Goal: Task Accomplishment & Management: Complete application form

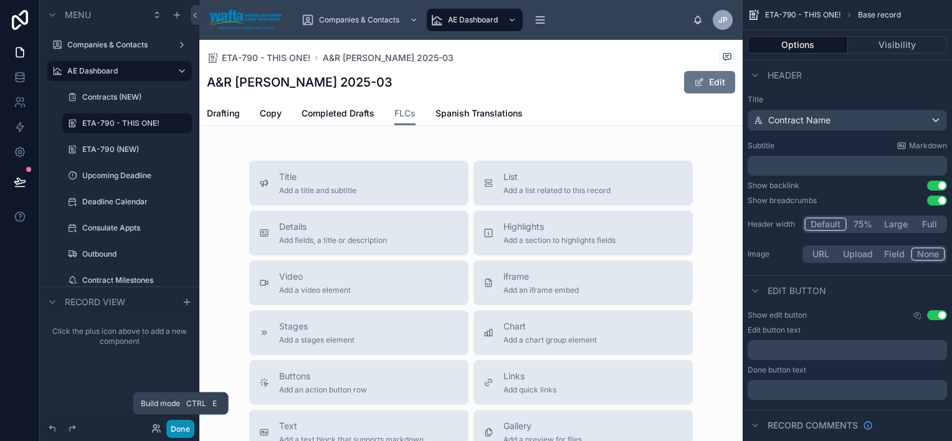
click at [185, 426] on button "Done" at bounding box center [180, 429] width 28 height 18
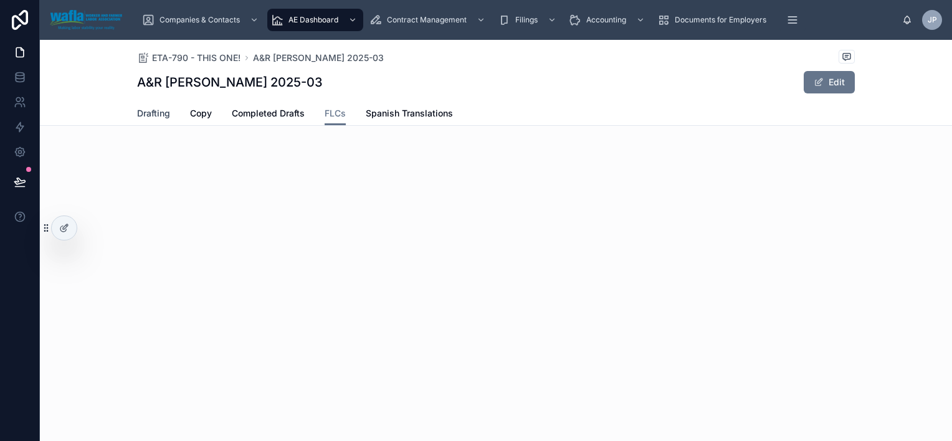
click at [153, 116] on span "Drafting" at bounding box center [153, 113] width 33 height 12
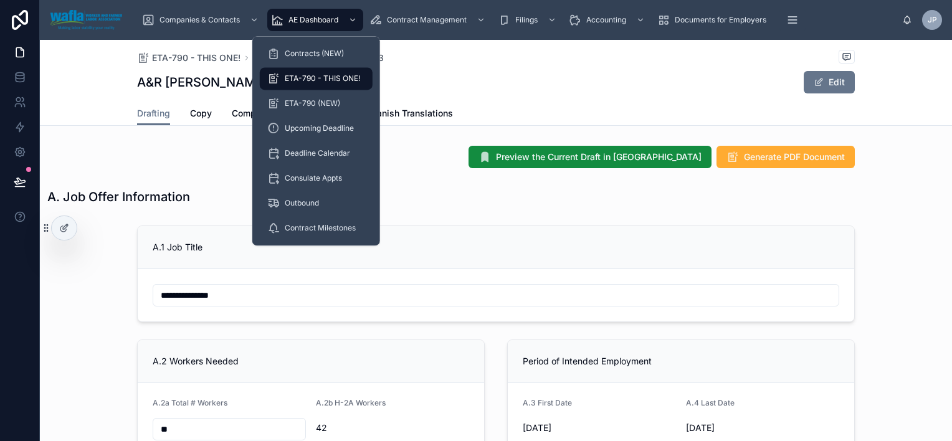
click at [323, 77] on span "ETA-790 - THIS ONE!" at bounding box center [322, 79] width 75 height 10
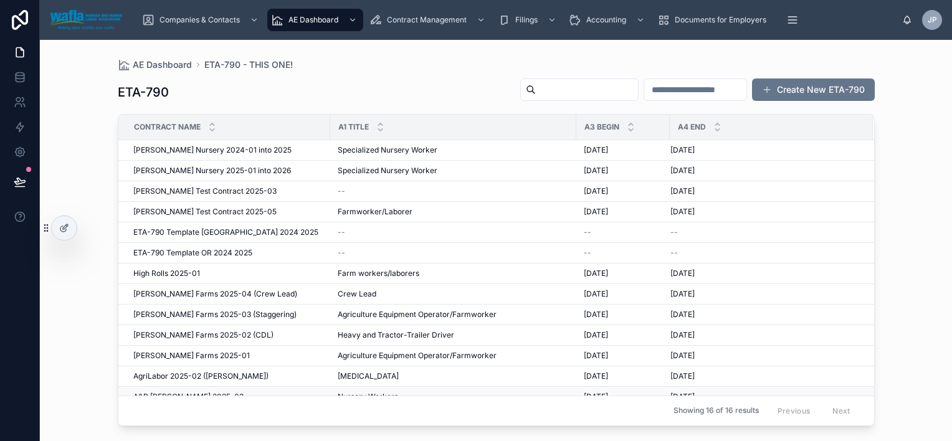
click at [194, 392] on span "A&R [PERSON_NAME] 2025-03" at bounding box center [188, 397] width 110 height 10
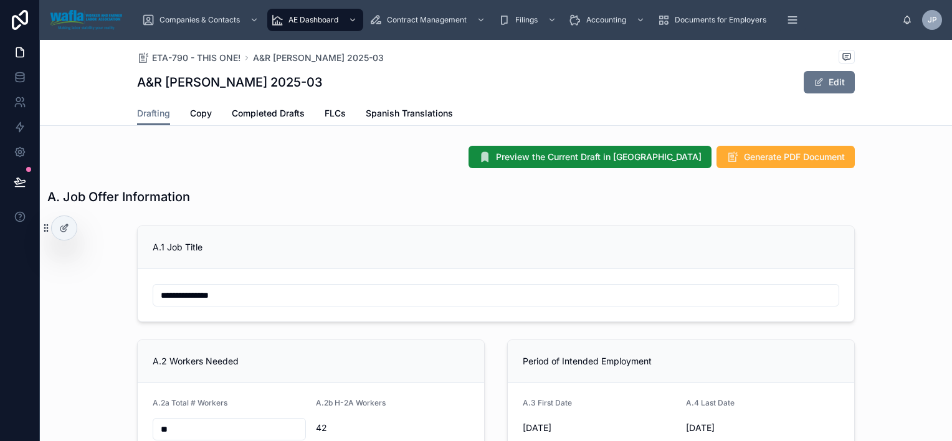
click at [611, 235] on div "A.1 Job Title" at bounding box center [496, 247] width 716 height 43
click at [153, 57] on span "ETA-790 - THIS ONE!" at bounding box center [196, 58] width 88 height 12
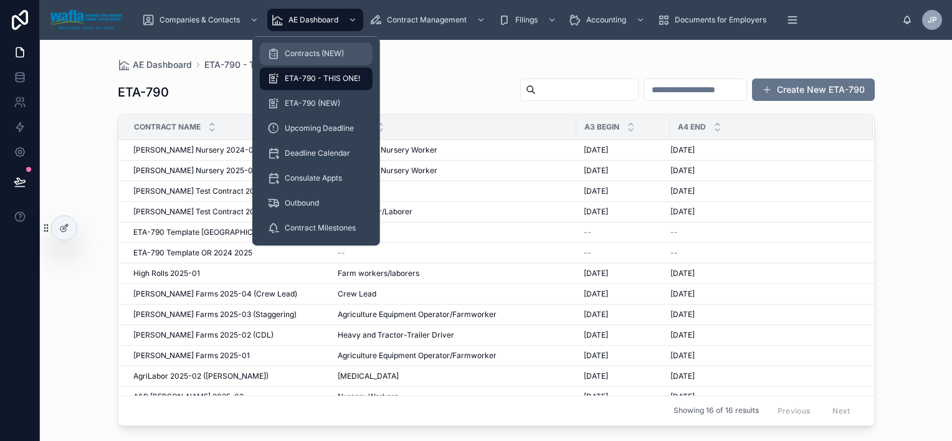
click at [319, 52] on span "Contracts (NEW)" at bounding box center [314, 54] width 59 height 10
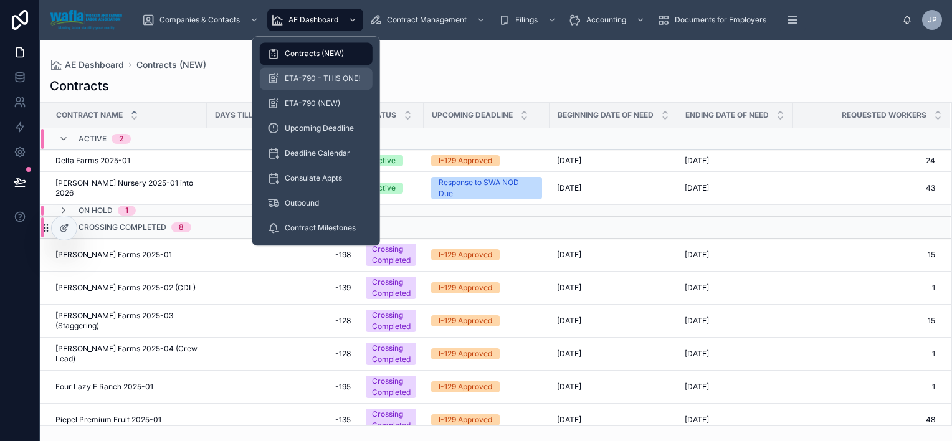
click at [316, 75] on span "ETA-790 - THIS ONE!" at bounding box center [322, 79] width 75 height 10
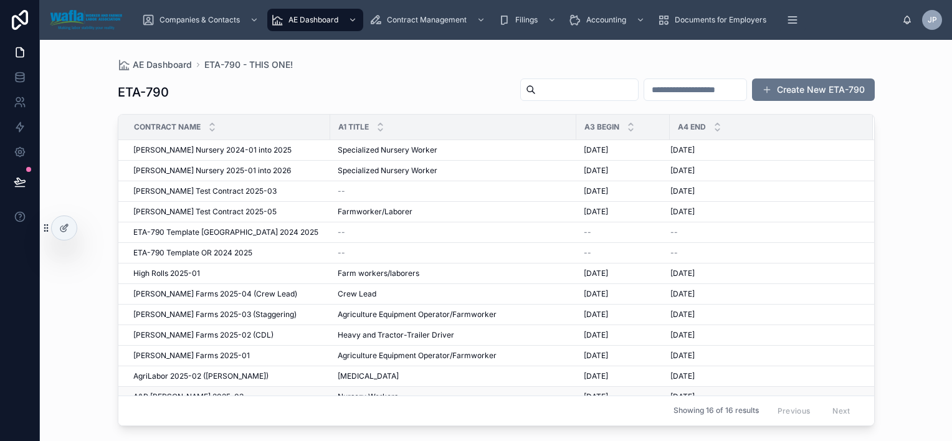
click at [174, 393] on span "A&R [PERSON_NAME] 2025-03" at bounding box center [188, 397] width 110 height 10
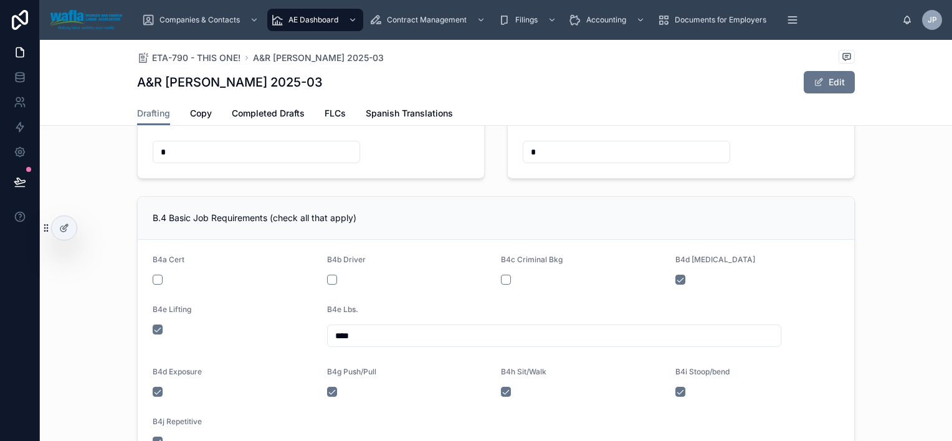
scroll to position [1308, 0]
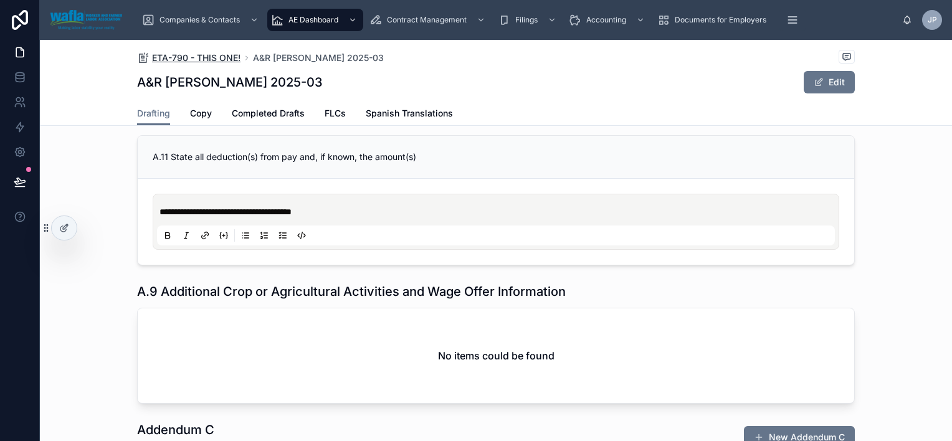
click at [188, 55] on span "ETA-790 - THIS ONE!" at bounding box center [196, 58] width 88 height 12
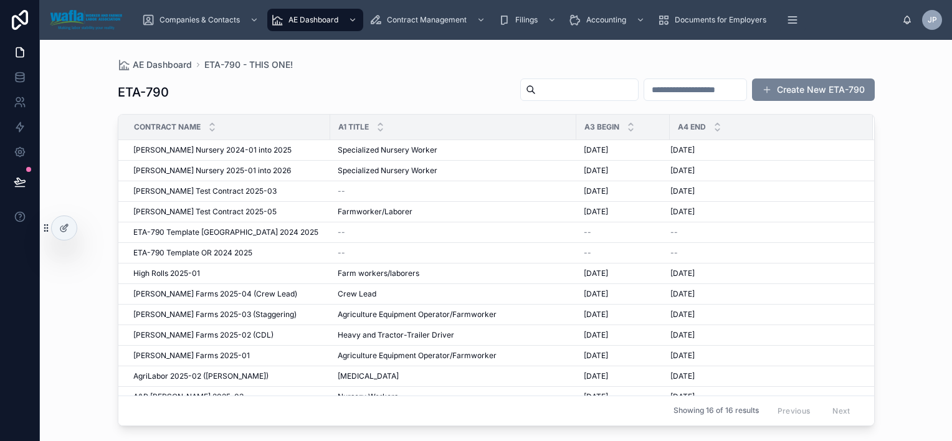
click at [851, 91] on button "Create New ETA-790" at bounding box center [813, 89] width 123 height 22
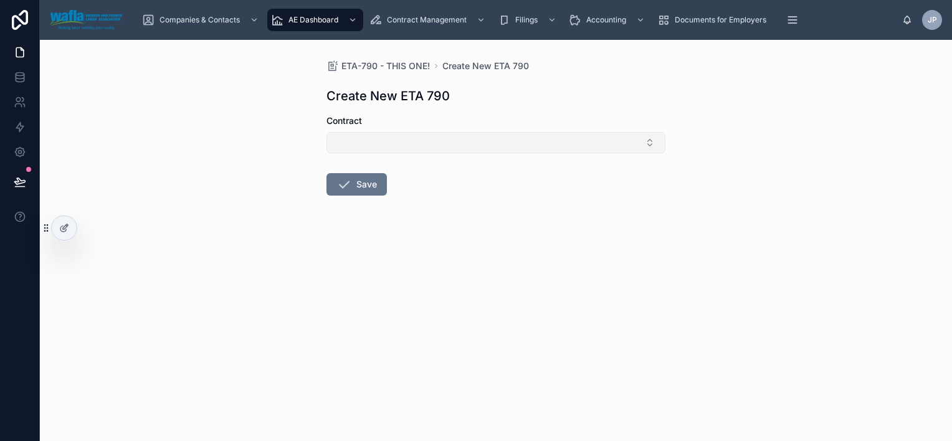
click at [601, 141] on button "Select Button" at bounding box center [495, 142] width 339 height 21
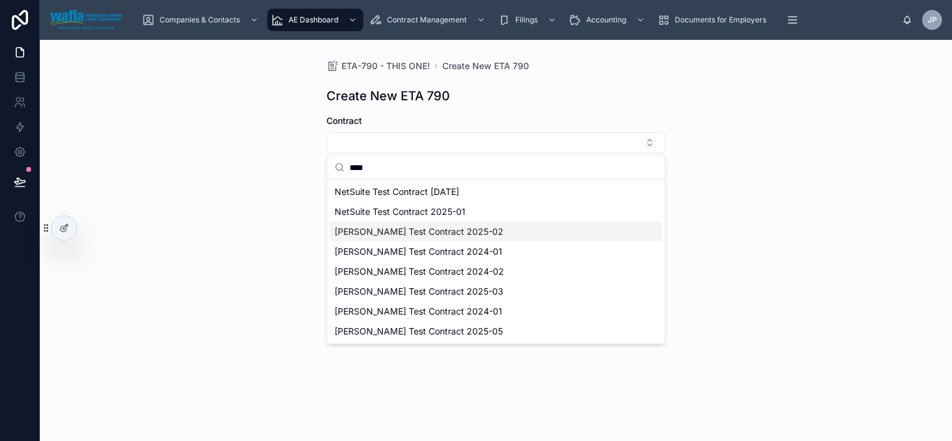
type input "****"
click at [493, 233] on div "[PERSON_NAME] Test Contract 2025-02" at bounding box center [496, 232] width 333 height 20
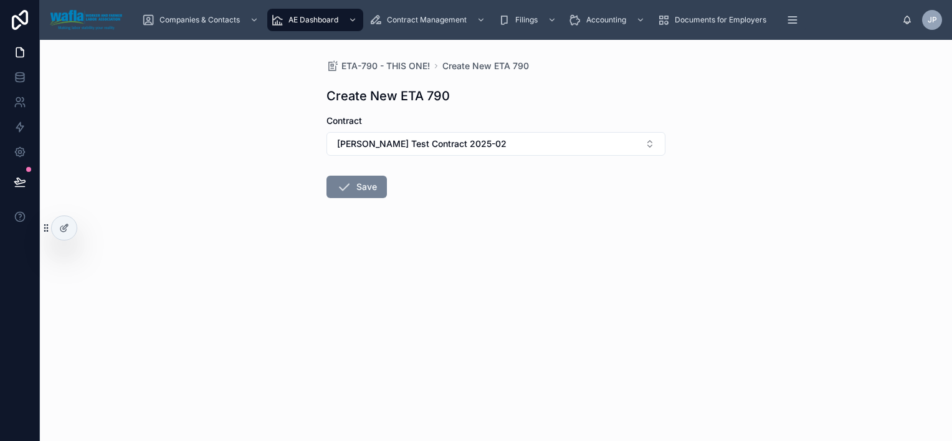
click at [376, 182] on button "Save" at bounding box center [356, 187] width 60 height 22
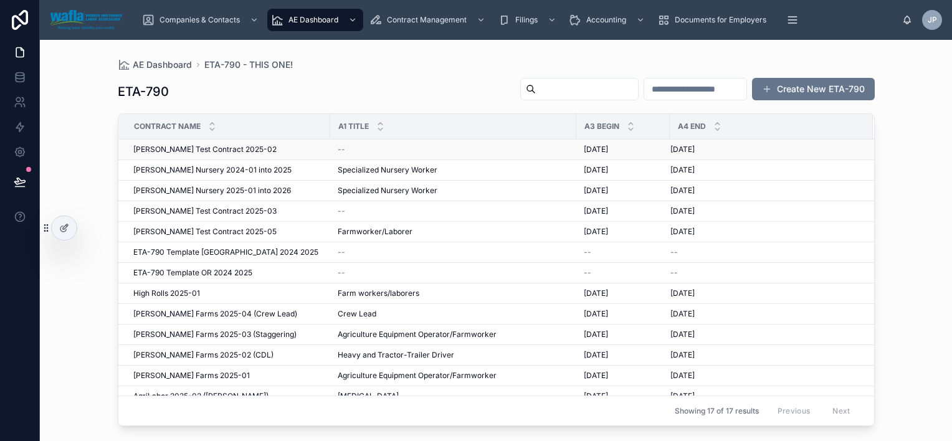
click at [248, 149] on div "[PERSON_NAME] Test Contract 2025-02 [PERSON_NAME] Test Contract 2025-02" at bounding box center [227, 150] width 189 height 10
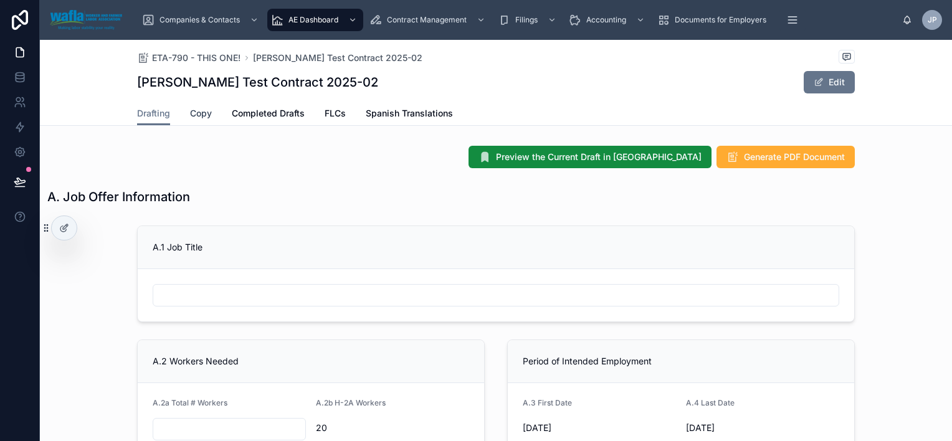
click at [207, 111] on span "Copy" at bounding box center [201, 113] width 22 height 12
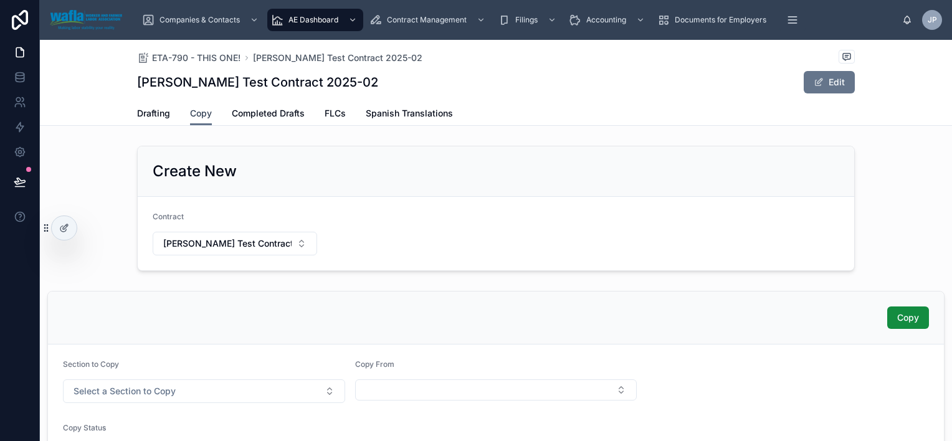
scroll to position [121, 0]
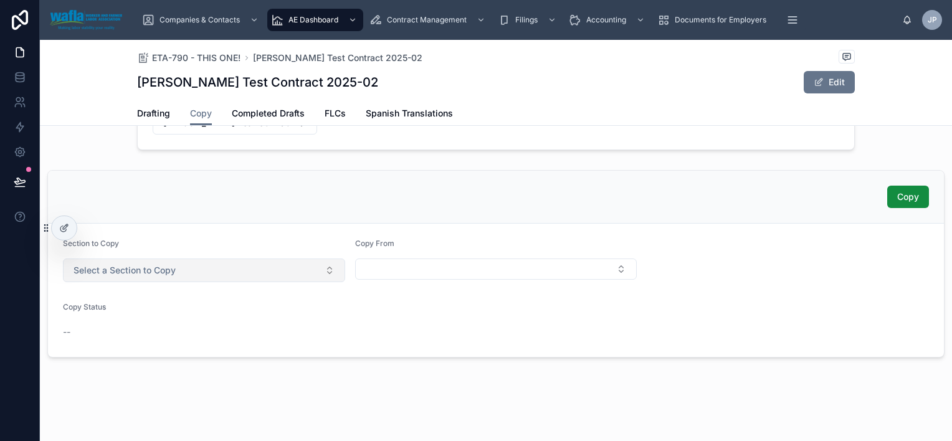
click at [154, 267] on span "Select a Section to Copy" at bounding box center [125, 270] width 102 height 12
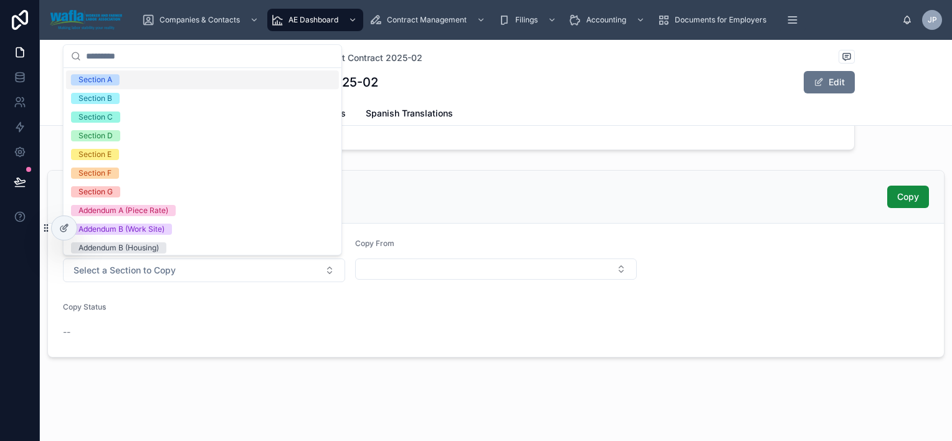
click at [168, 84] on div "Section A" at bounding box center [202, 79] width 273 height 19
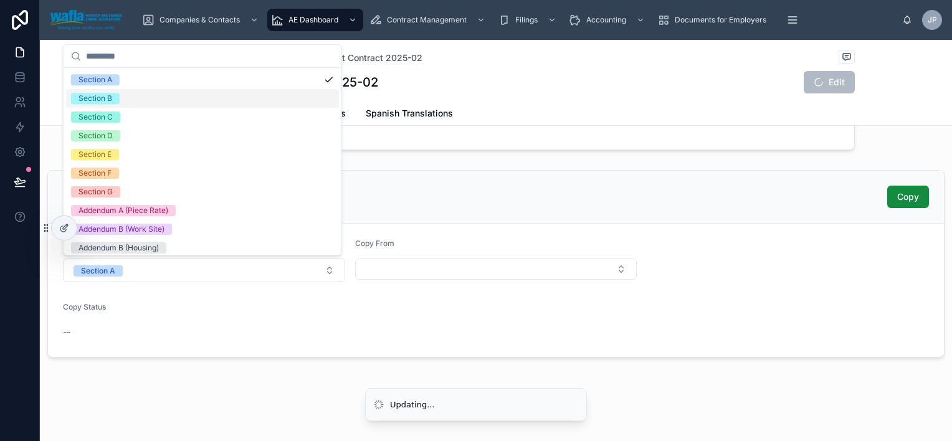
click at [168, 99] on div "Section B" at bounding box center [202, 98] width 273 height 19
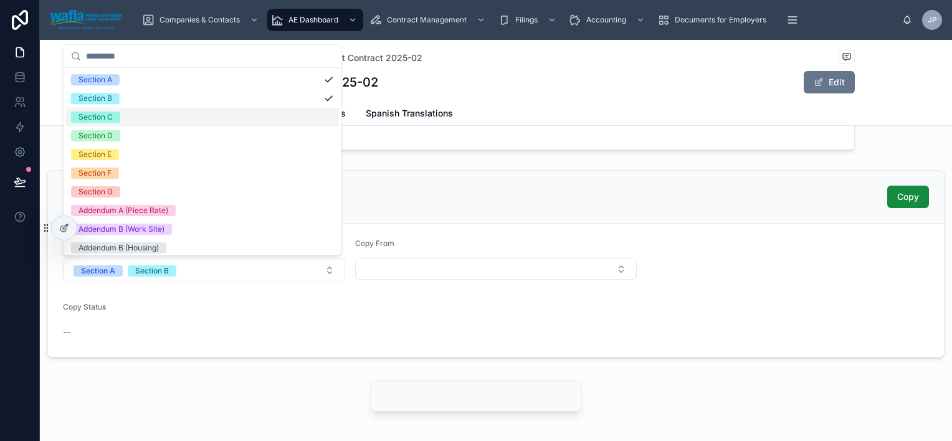
click at [168, 118] on div "Section C" at bounding box center [202, 117] width 273 height 19
click at [167, 132] on div "Section D" at bounding box center [202, 135] width 273 height 19
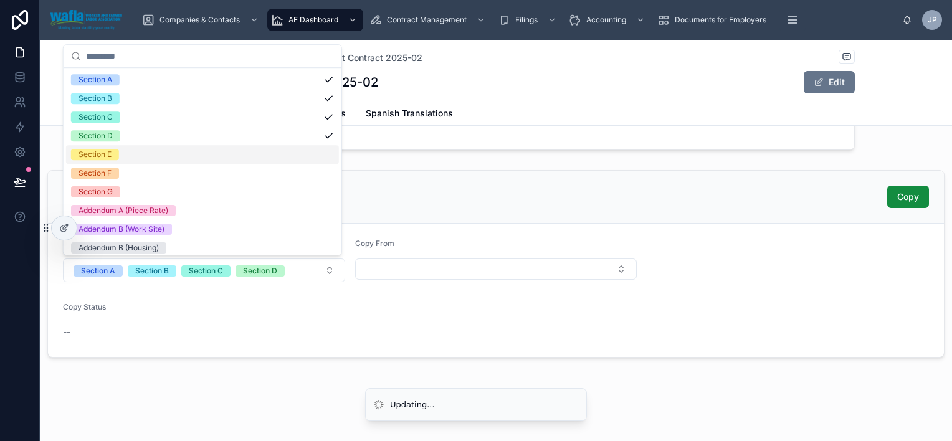
click at [166, 148] on div "Section E" at bounding box center [202, 154] width 273 height 19
click at [165, 161] on div "Section E" at bounding box center [202, 154] width 273 height 19
drag, startPoint x: 164, startPoint y: 166, endPoint x: 164, endPoint y: 152, distance: 14.3
click at [164, 162] on div "Section A Section B Section [MEDICAL_DATA] D Section E Section F Section G Adde…" at bounding box center [202, 182] width 273 height 224
click at [164, 152] on div "Section E" at bounding box center [202, 154] width 273 height 19
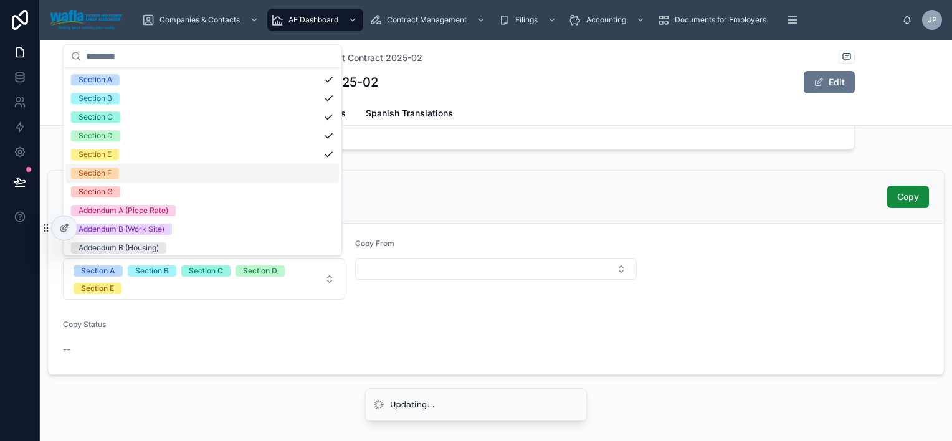
click at [163, 179] on div "Section A Section B Section [MEDICAL_DATA] D Section E Section F Section G Adde…" at bounding box center [202, 182] width 273 height 224
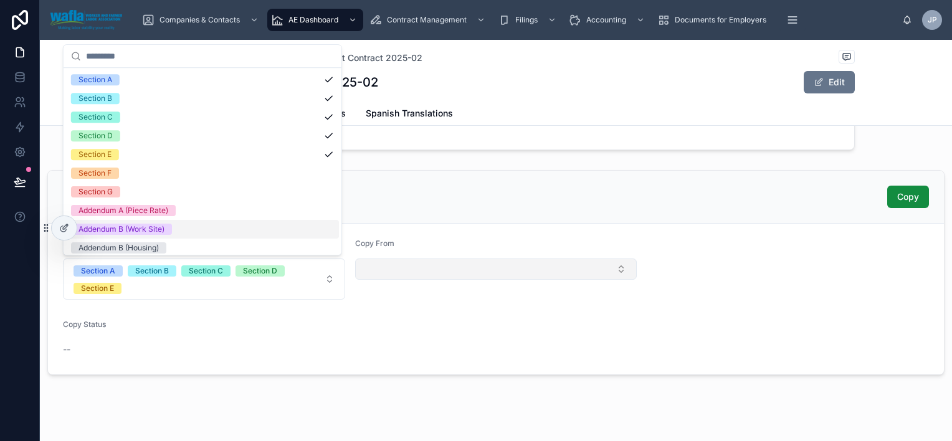
click at [373, 267] on button "Select Button" at bounding box center [496, 269] width 282 height 21
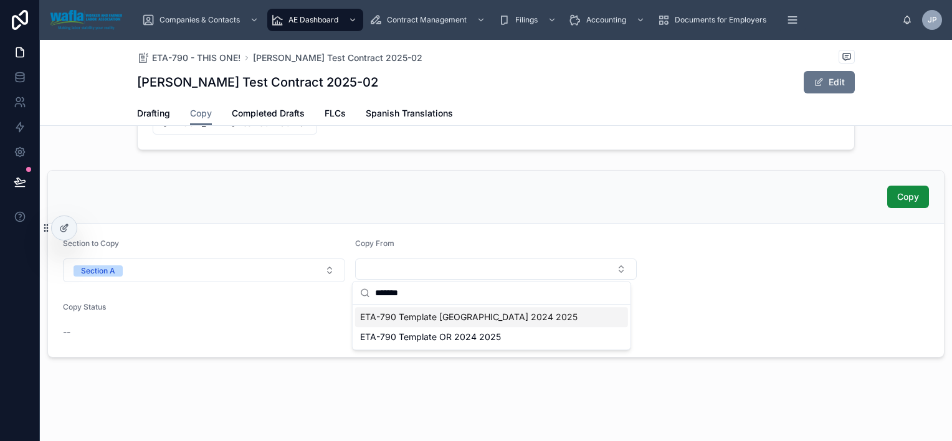
type input "*******"
click at [446, 321] on span "ETA-790 Template [GEOGRAPHIC_DATA] 2024 2025" at bounding box center [468, 317] width 217 height 12
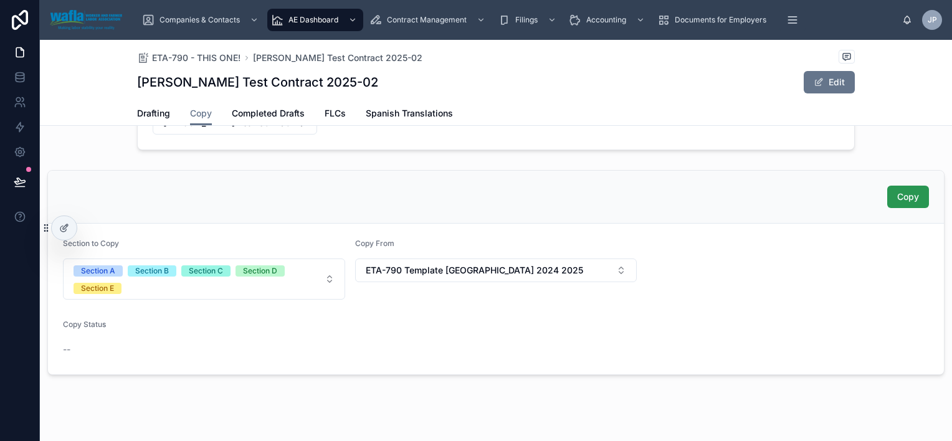
click at [900, 191] on span "Copy" at bounding box center [908, 197] width 22 height 12
click at [146, 112] on span "Drafting" at bounding box center [153, 113] width 33 height 12
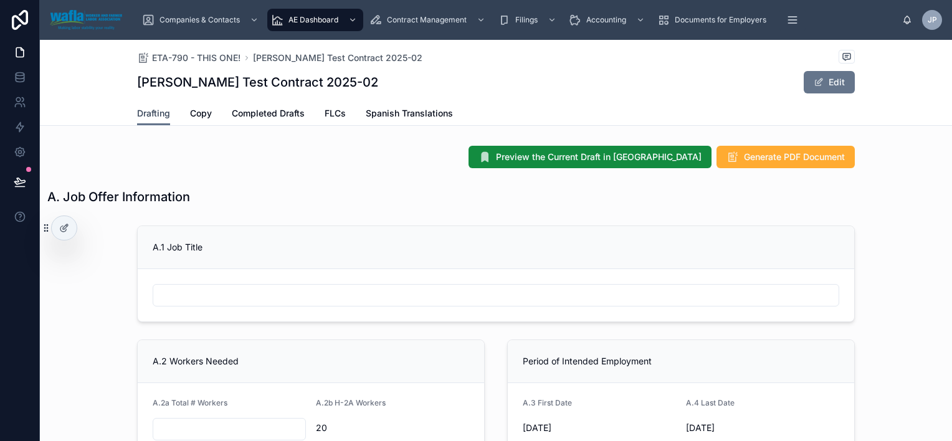
type input "******"
type textarea "**********"
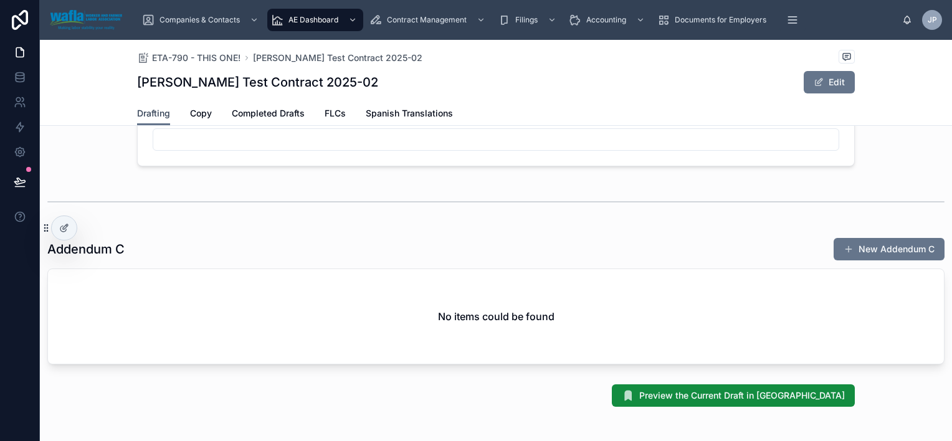
scroll to position [5315, 0]
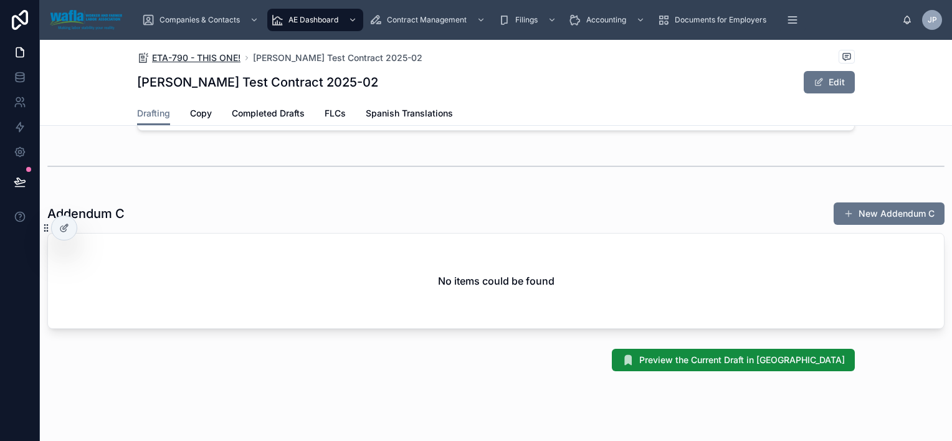
click at [207, 57] on span "ETA-790 - THIS ONE!" at bounding box center [196, 58] width 88 height 12
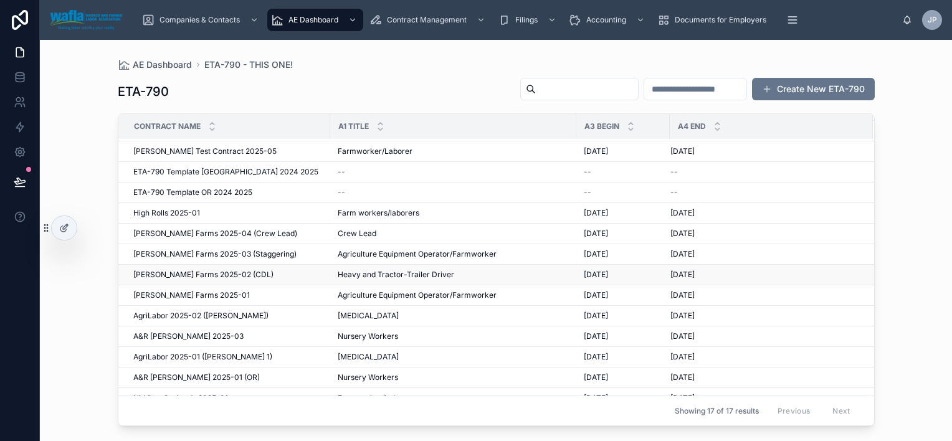
scroll to position [90, 0]
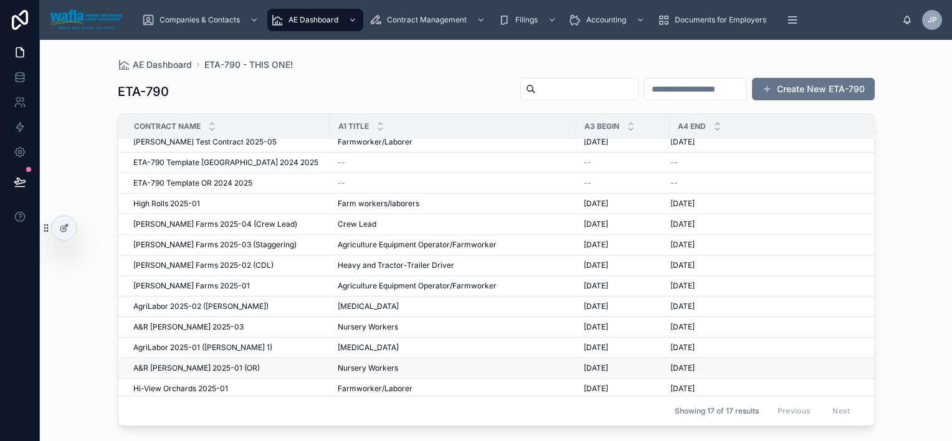
click at [179, 363] on span "A&R [PERSON_NAME] 2025-01 (OR)" at bounding box center [196, 368] width 126 height 10
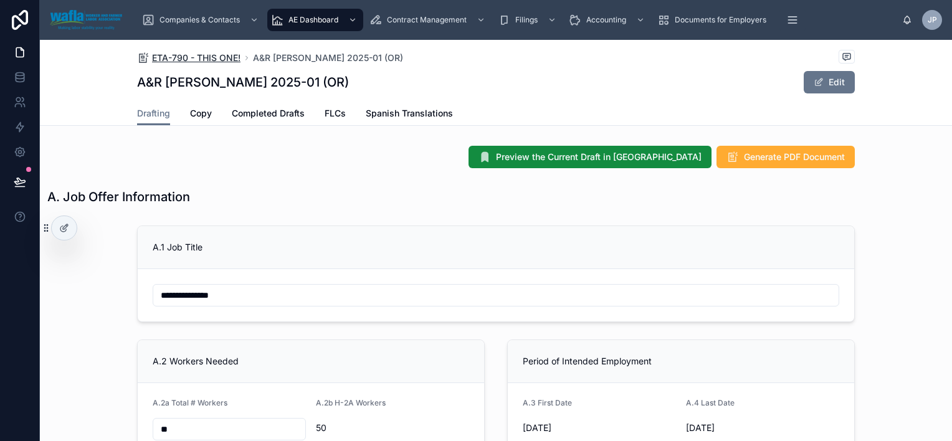
click at [197, 55] on span "ETA-790 - THIS ONE!" at bounding box center [196, 58] width 88 height 12
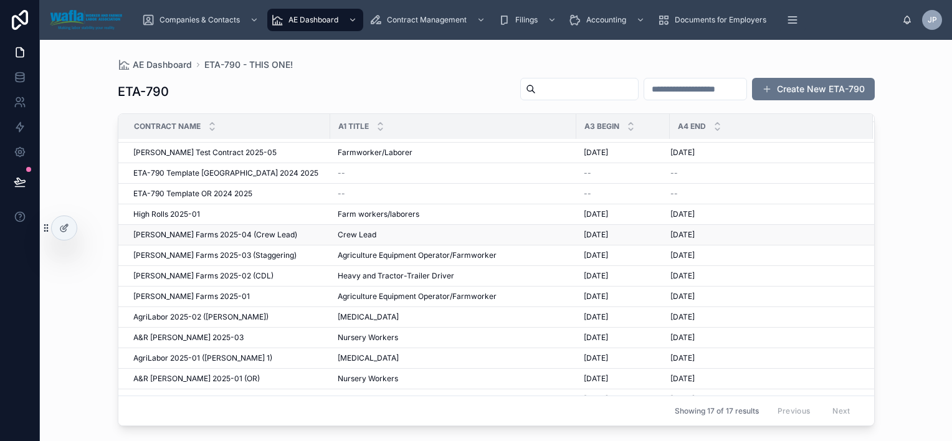
scroll to position [90, 0]
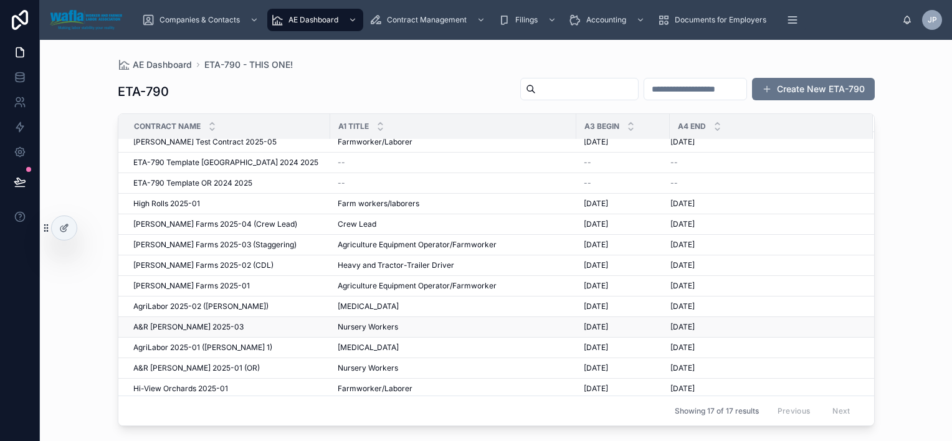
click at [214, 322] on div "A&R [PERSON_NAME] 2025-03 A&R [PERSON_NAME] 2025-03" at bounding box center [227, 327] width 189 height 10
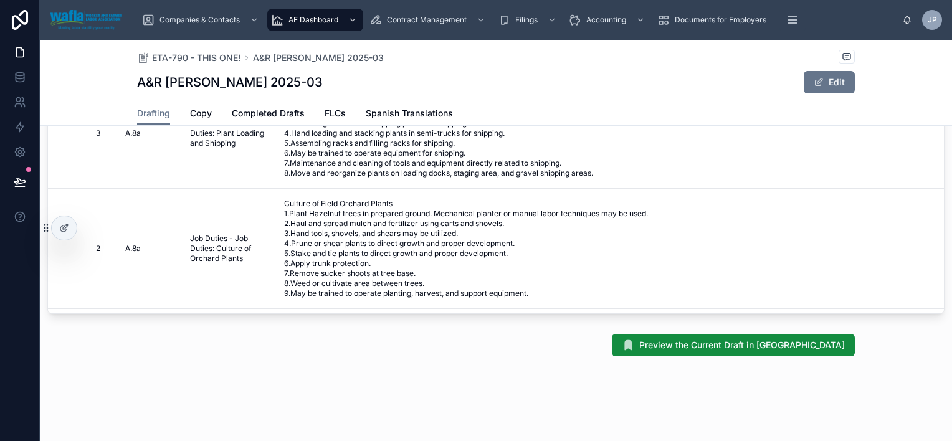
scroll to position [5681, 0]
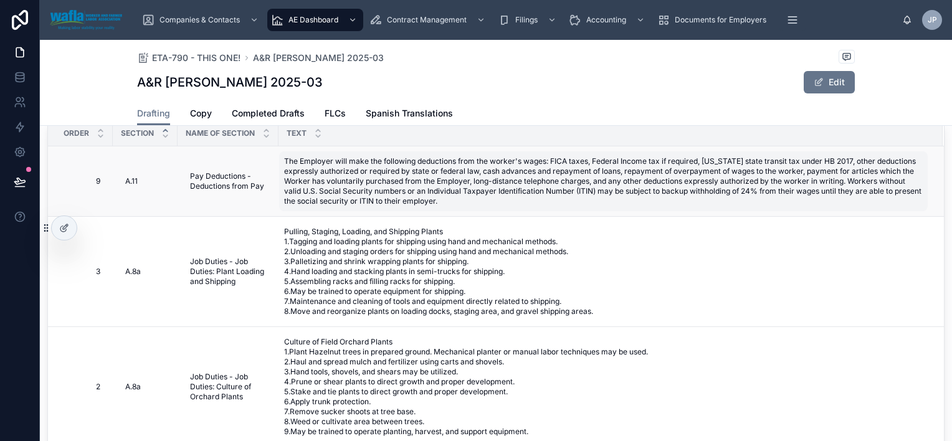
click at [671, 206] on span "The Employer will make the following deductions from the worker's wages: FICA t…" at bounding box center [603, 181] width 639 height 50
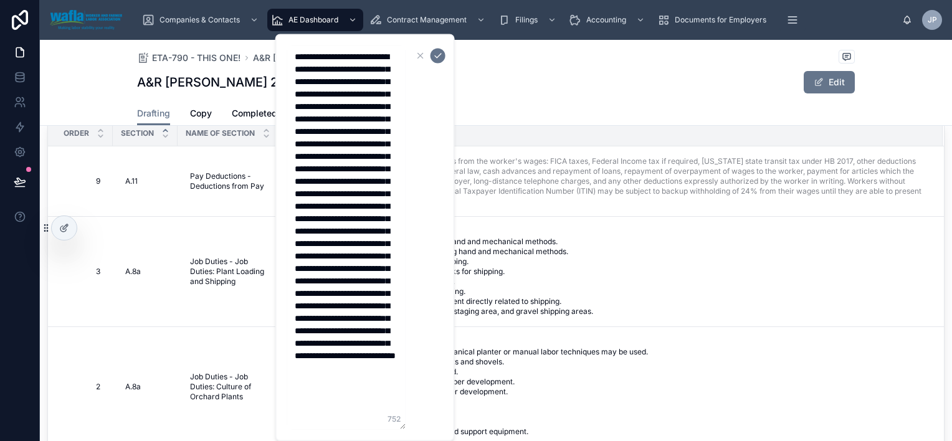
scroll to position [0, 0]
click at [418, 59] on icon "button" at bounding box center [421, 55] width 10 height 10
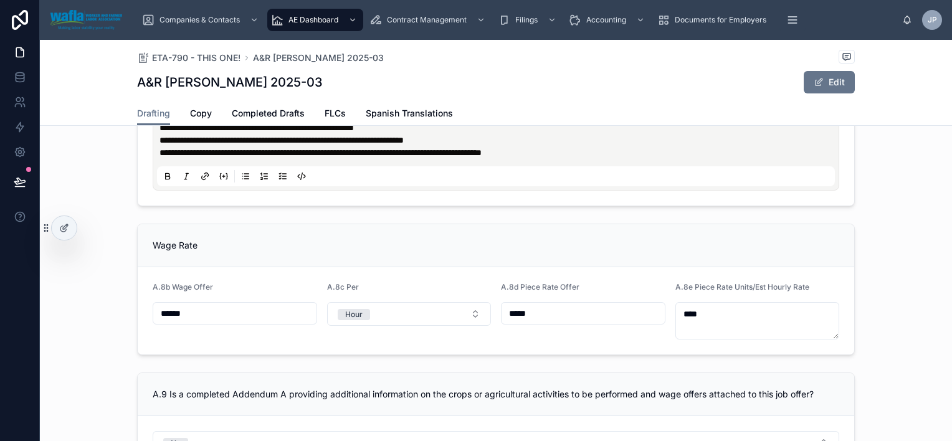
scroll to position [822, 0]
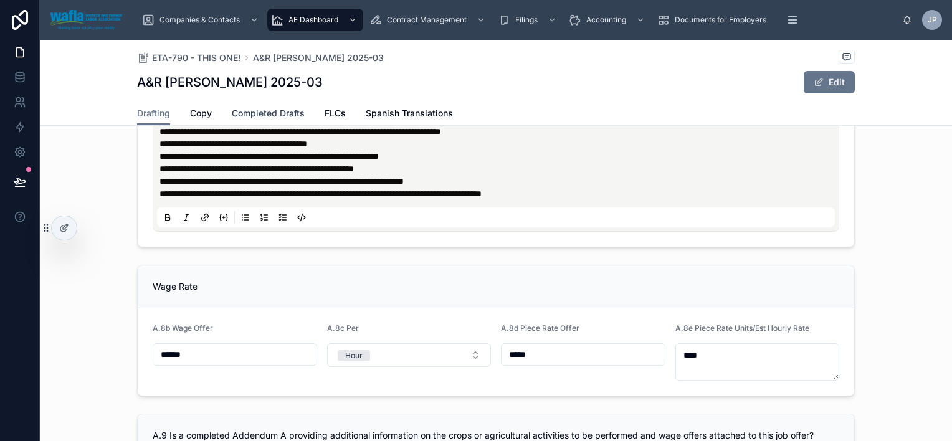
click at [277, 112] on span "Completed Drafts" at bounding box center [268, 113] width 73 height 12
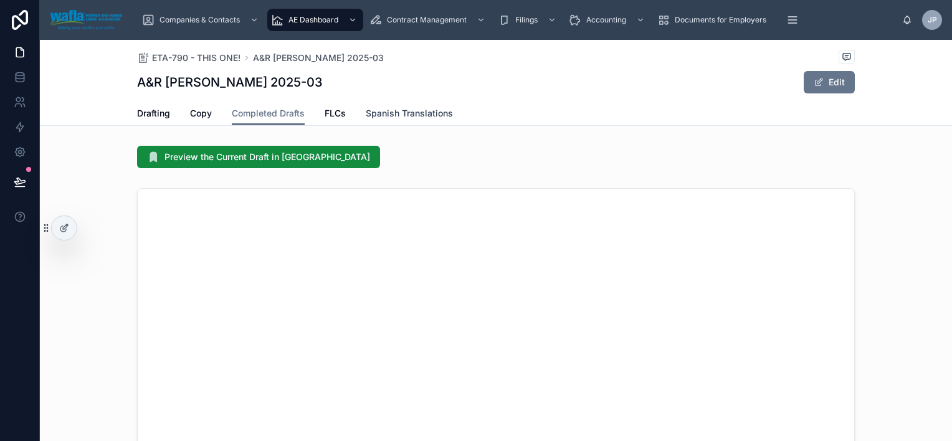
click at [369, 112] on span "Spanish Translations" at bounding box center [409, 113] width 87 height 12
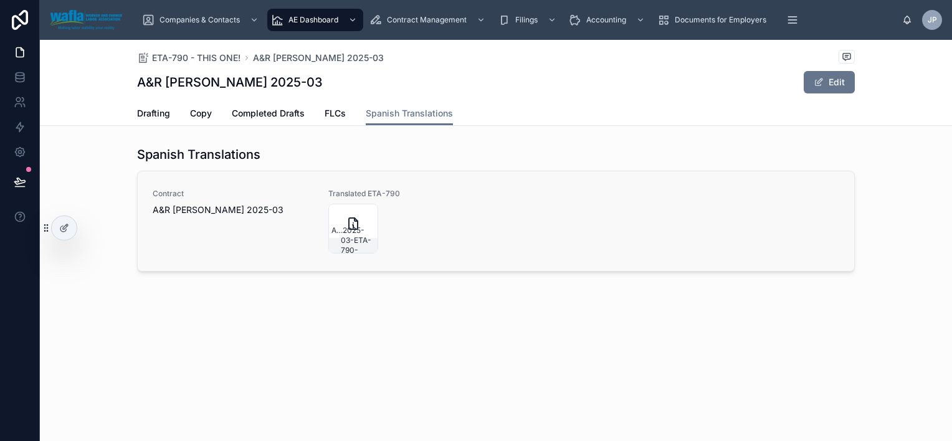
click at [282, 230] on div "Contract A&R [PERSON_NAME] 2025-03" at bounding box center [233, 221] width 161 height 65
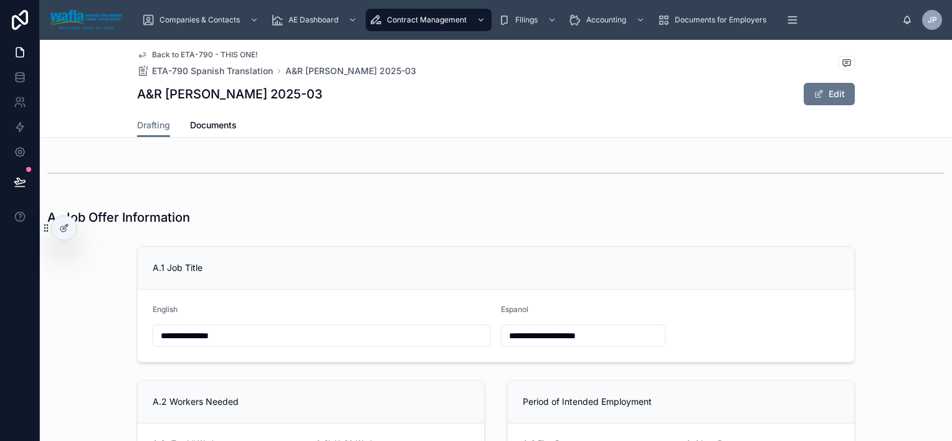
click at [214, 50] on span "Back to ETA-790 - THIS ONE!" at bounding box center [205, 55] width 106 height 10
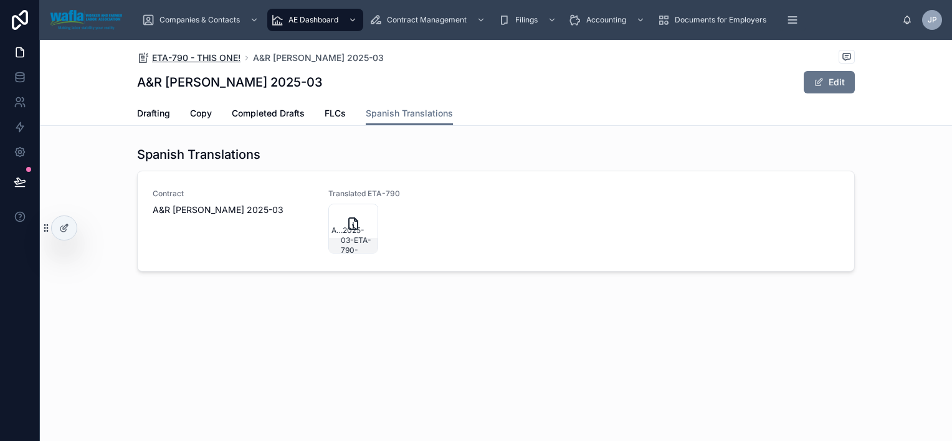
click at [214, 59] on span "ETA-790 - THIS ONE!" at bounding box center [196, 58] width 88 height 12
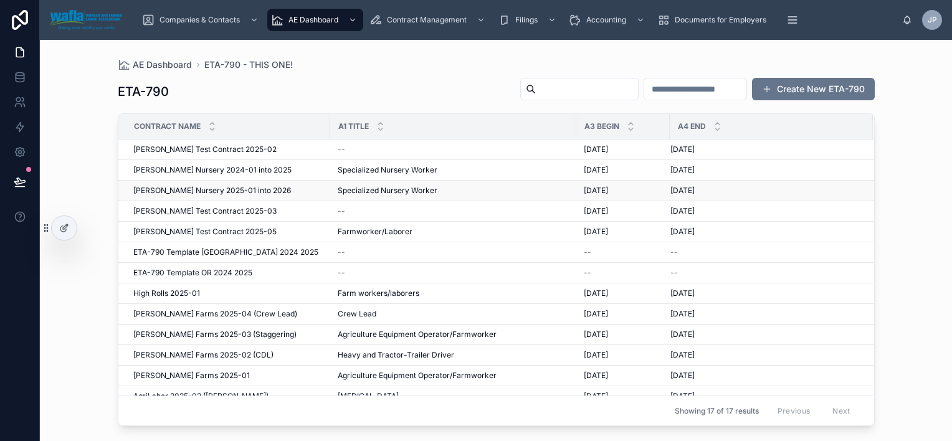
click at [208, 187] on span "[PERSON_NAME] Nursery 2025-01 into 2026" at bounding box center [212, 191] width 158 height 10
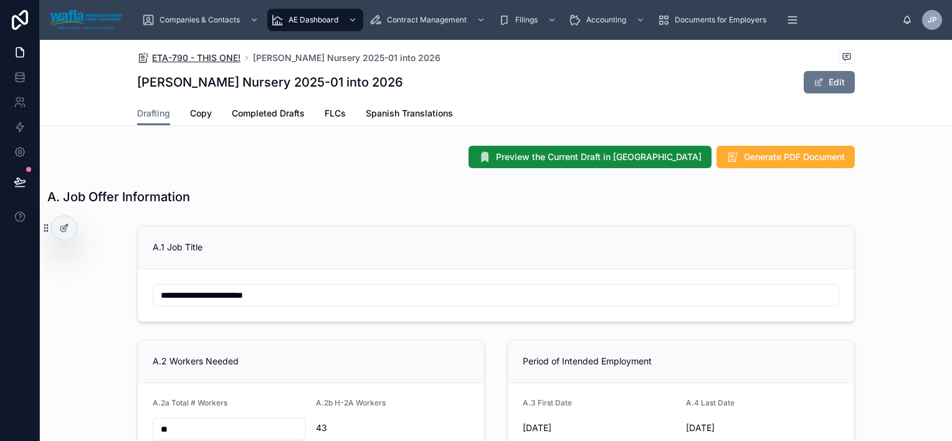
click at [209, 61] on span "ETA-790 - THIS ONE!" at bounding box center [196, 58] width 88 height 12
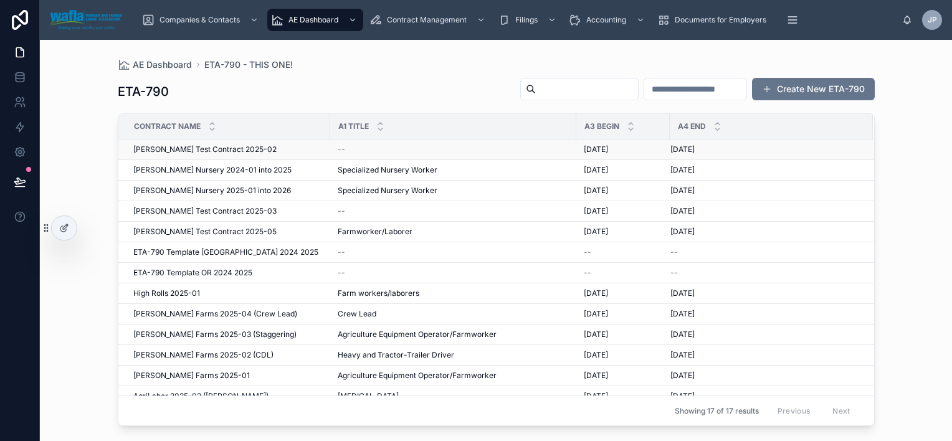
click at [204, 150] on span "[PERSON_NAME] Test Contract 2025-02" at bounding box center [204, 150] width 143 height 10
